Goal: Task Accomplishment & Management: Manage account settings

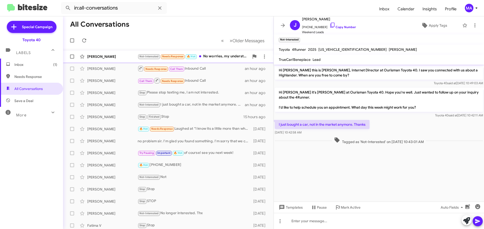
click at [216, 57] on div "Not-Interested Needs Response 🔥 Hot No worries, my understanding is my wife is …" at bounding box center [194, 57] width 112 height 6
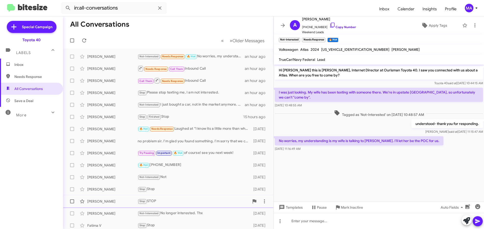
click at [352, 205] on span "Mark Inactive" at bounding box center [352, 207] width 22 height 9
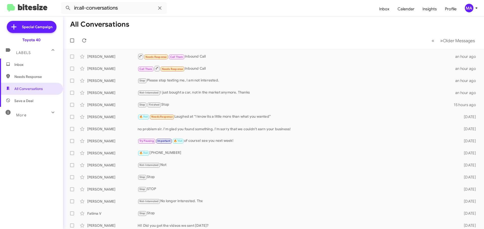
click at [33, 62] on span "Inbox" at bounding box center [31, 65] width 63 height 12
